Goal: Task Accomplishment & Management: Manage account settings

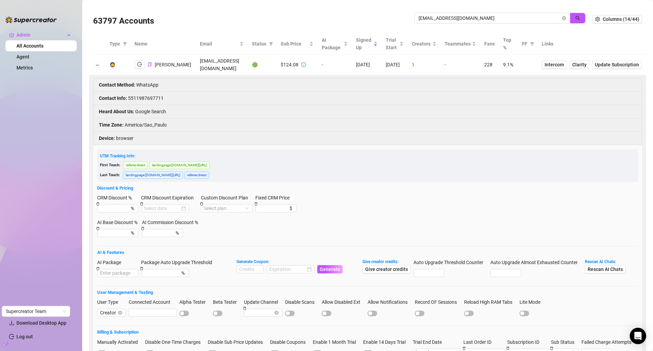
click at [437, 19] on input "luluvalopa2023@gmail.com" at bounding box center [490, 18] width 142 height 8
type input "5vKu7ZKVoodFKajVEuF9Q5nXB8j1"
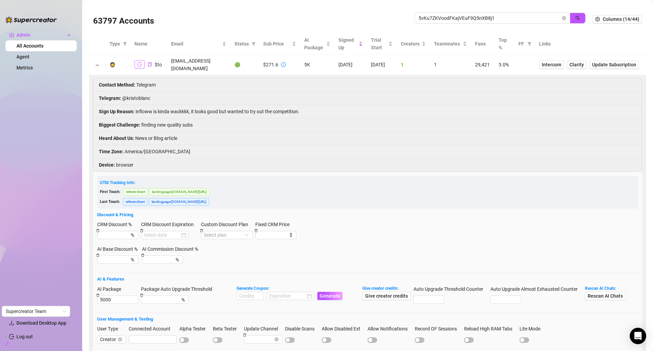
click at [141, 60] on button "button" at bounding box center [140, 64] width 10 height 8
click at [286, 62] on icon "info-circle" at bounding box center [283, 64] width 5 height 5
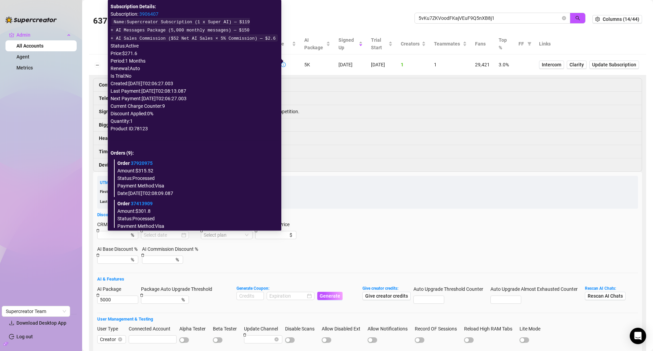
click at [155, 15] on link "3906407" at bounding box center [148, 13] width 19 height 5
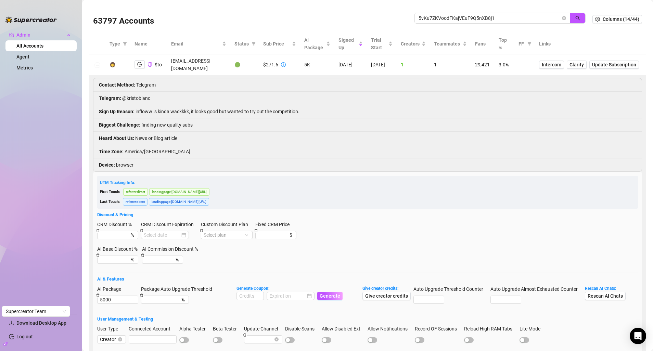
click at [371, 215] on form "UTM Tracking Info: First Touch: referrer : direct landingpage : console.supercr…" at bounding box center [367, 303] width 541 height 254
click at [99, 294] on icon "delete" at bounding box center [98, 295] width 3 height 3
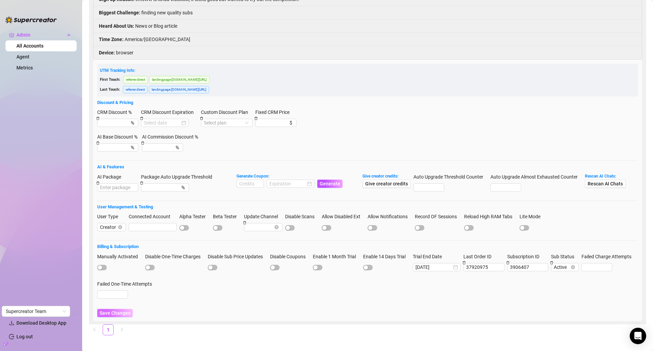
click at [106, 311] on button "Save Changes" at bounding box center [115, 313] width 36 height 8
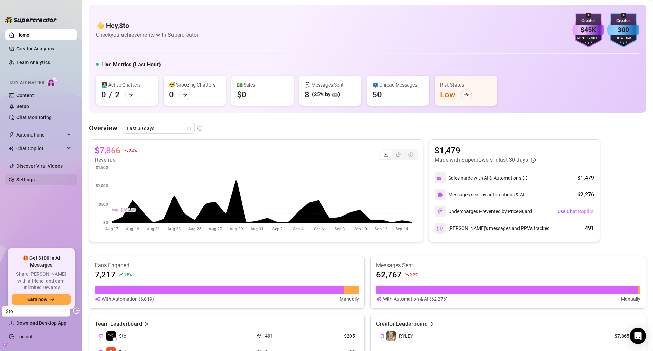
click at [22, 178] on link "Settings" at bounding box center [25, 179] width 18 height 5
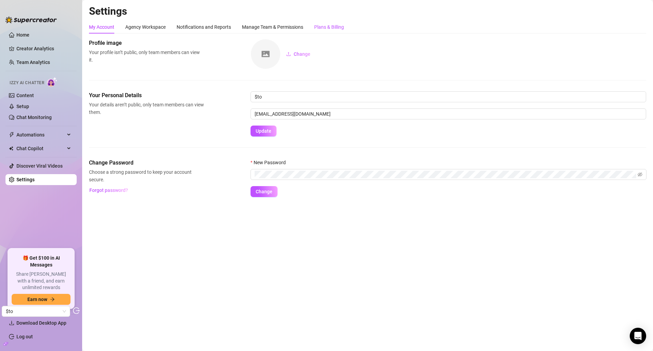
click at [337, 27] on div "Plans & Billing" at bounding box center [329, 27] width 30 height 8
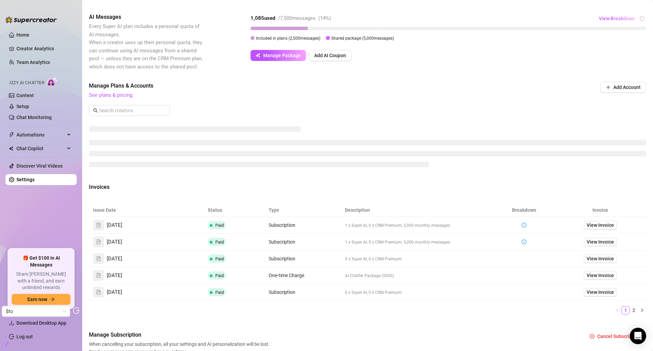
scroll to position [164, 0]
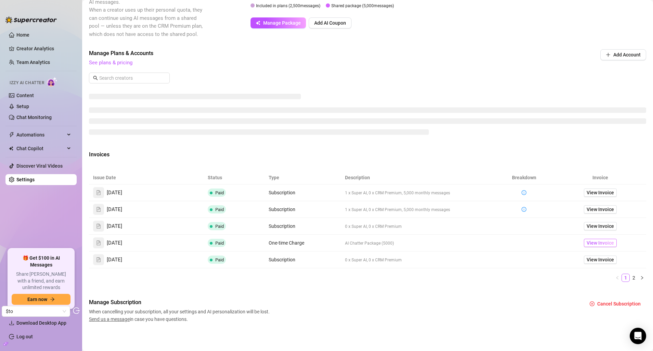
click at [587, 240] on span "View Invoice" at bounding box center [600, 243] width 27 height 8
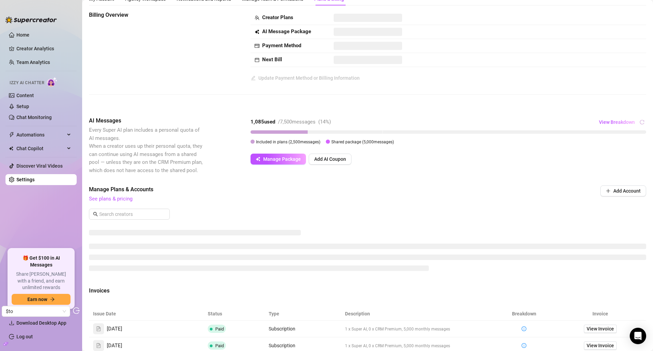
scroll to position [0, 0]
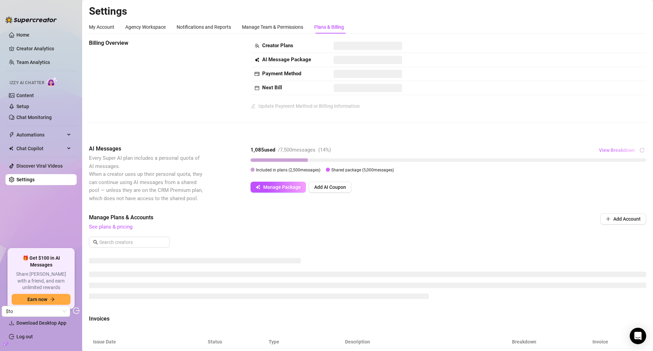
click at [621, 149] on span "View Breakdown" at bounding box center [617, 150] width 36 height 5
click at [622, 149] on span "View Breakdown" at bounding box center [617, 150] width 36 height 5
click at [615, 152] on span "View Breakdown" at bounding box center [617, 150] width 36 height 5
click at [30, 136] on span "Automations" at bounding box center [40, 134] width 49 height 11
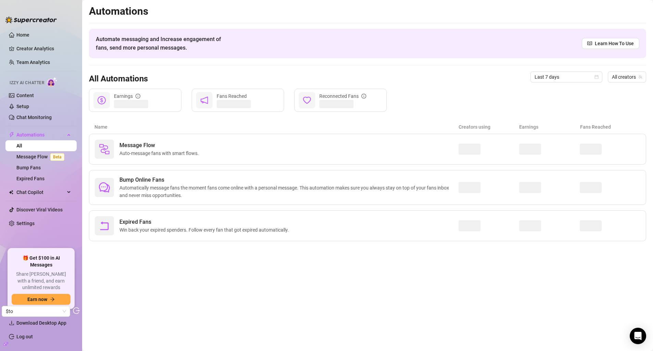
click at [36, 216] on ul "Home Creator Analytics Team Analytics Izzy AI Chatter Content Setup Chat Monito…" at bounding box center [40, 136] width 71 height 219
click at [34, 222] on link "Settings" at bounding box center [25, 223] width 18 height 5
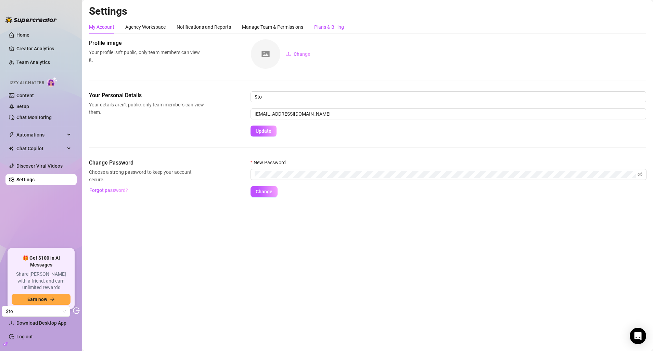
click at [330, 26] on div "Plans & Billing" at bounding box center [329, 27] width 30 height 8
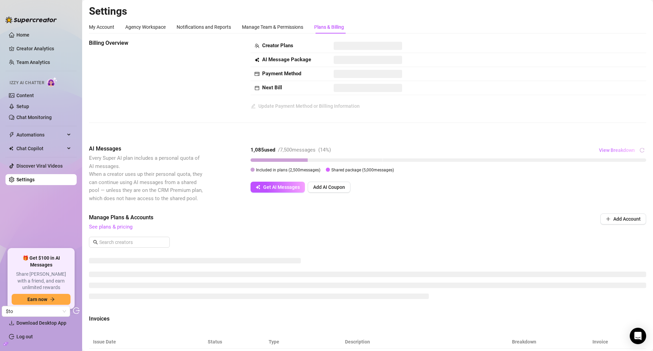
click at [615, 148] on span "View Breakdown" at bounding box center [617, 150] width 36 height 5
